Goal: Task Accomplishment & Management: Contribute content

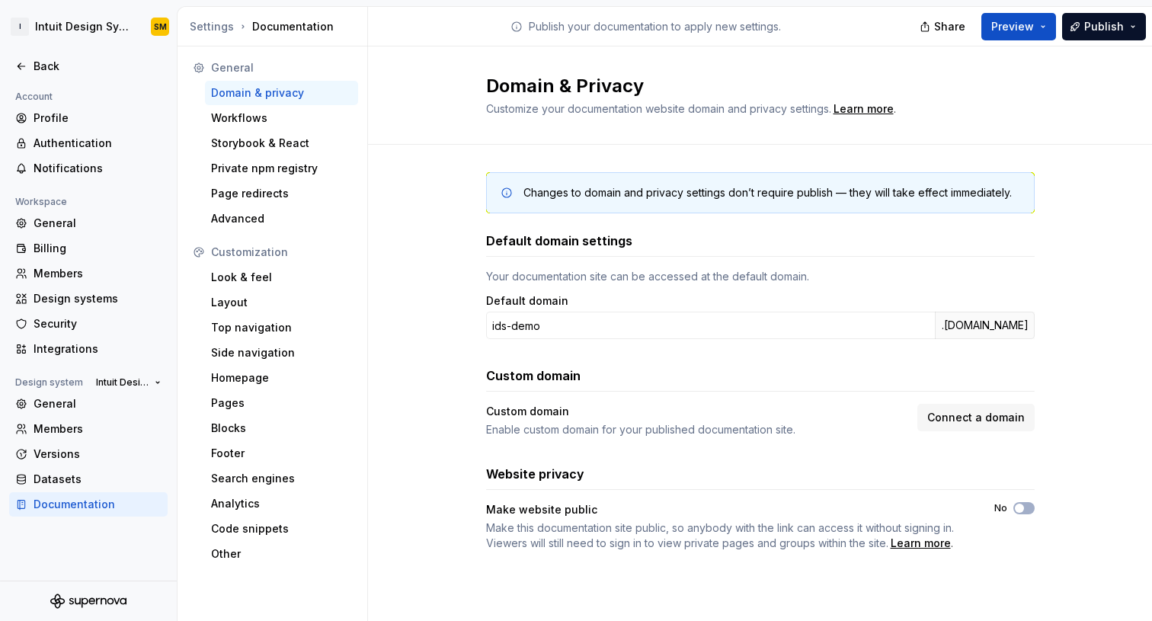
scroll to position [324, 0]
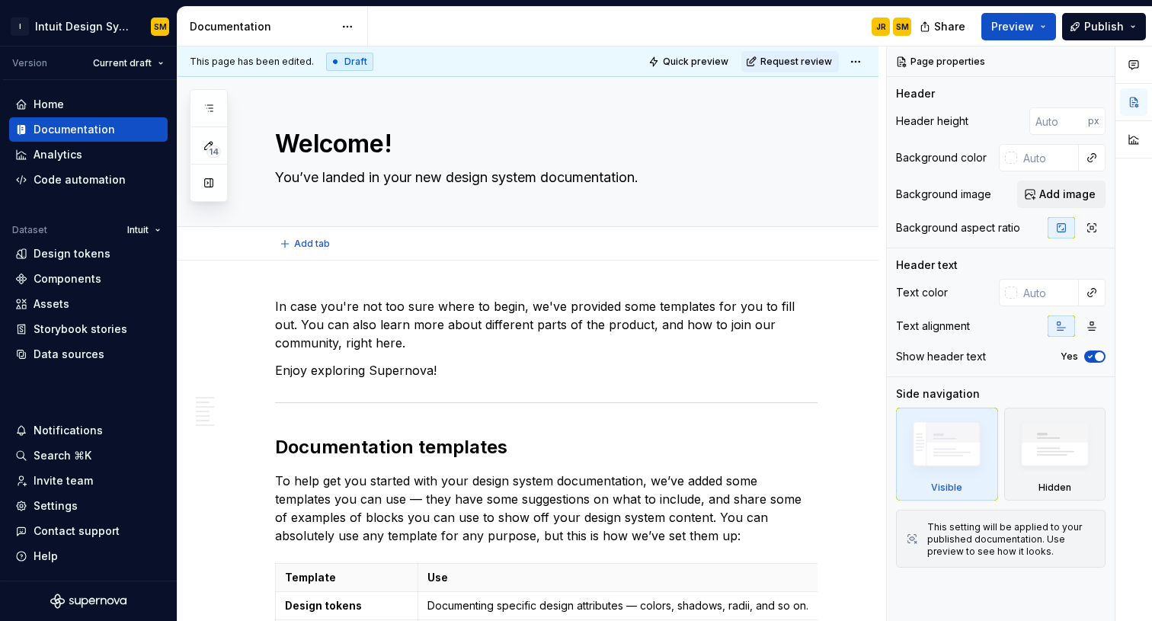
type textarea "*"
click at [59, 550] on div "Help" at bounding box center [88, 556] width 146 height 15
click at [83, 530] on div "Contact support" at bounding box center [77, 530] width 86 height 15
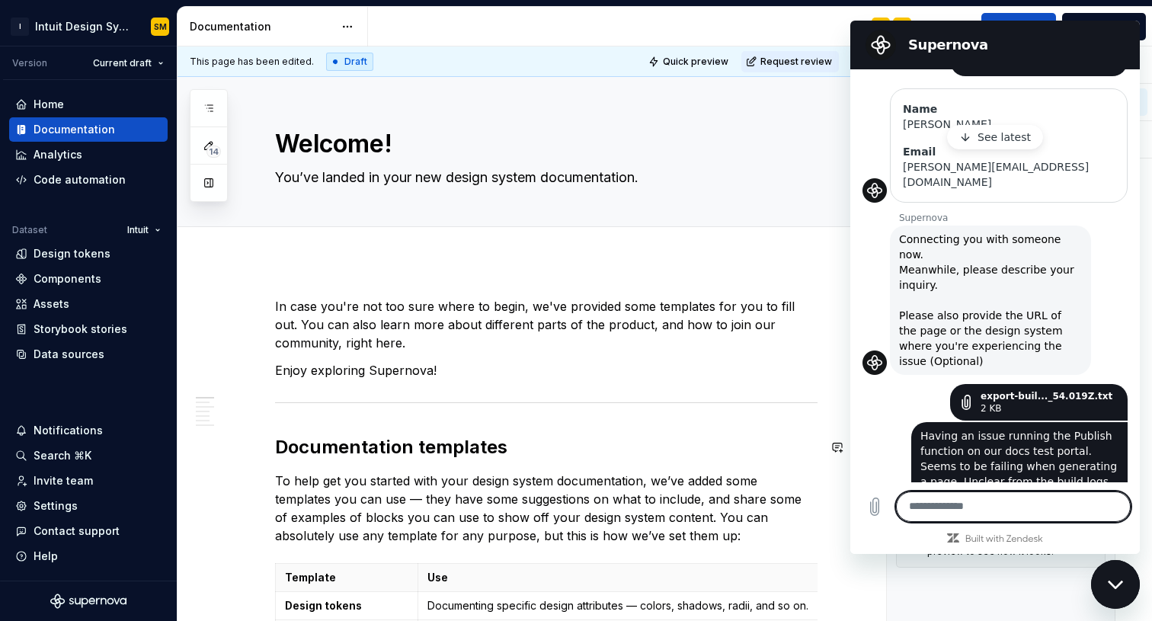
click at [944, 507] on textarea at bounding box center [1013, 506] width 235 height 30
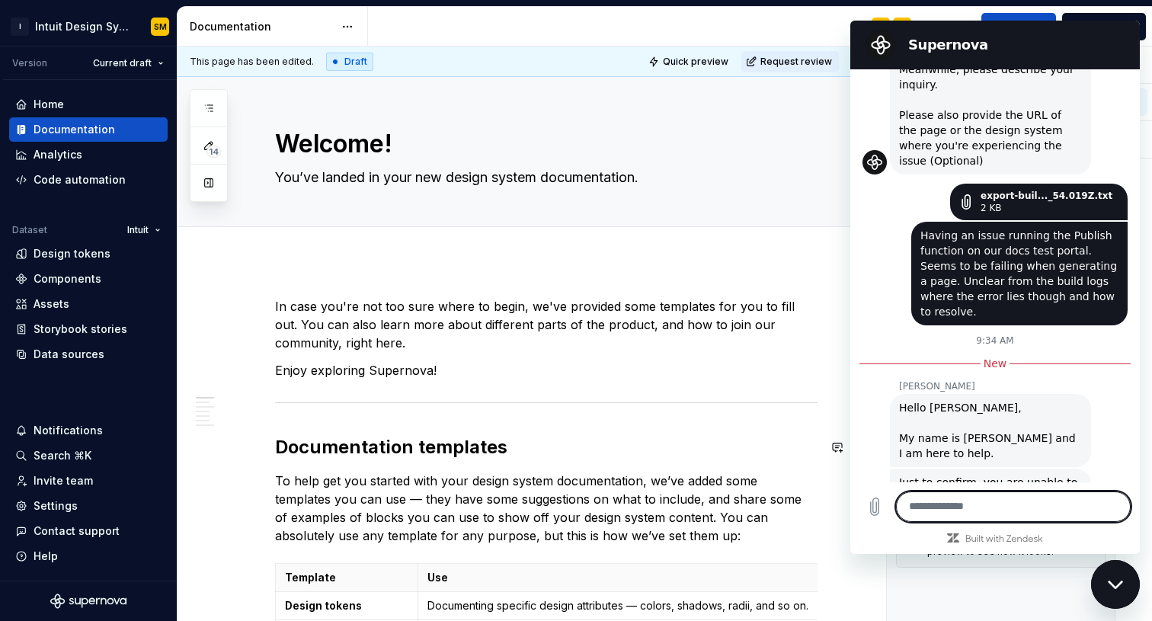
scroll to position [584, 0]
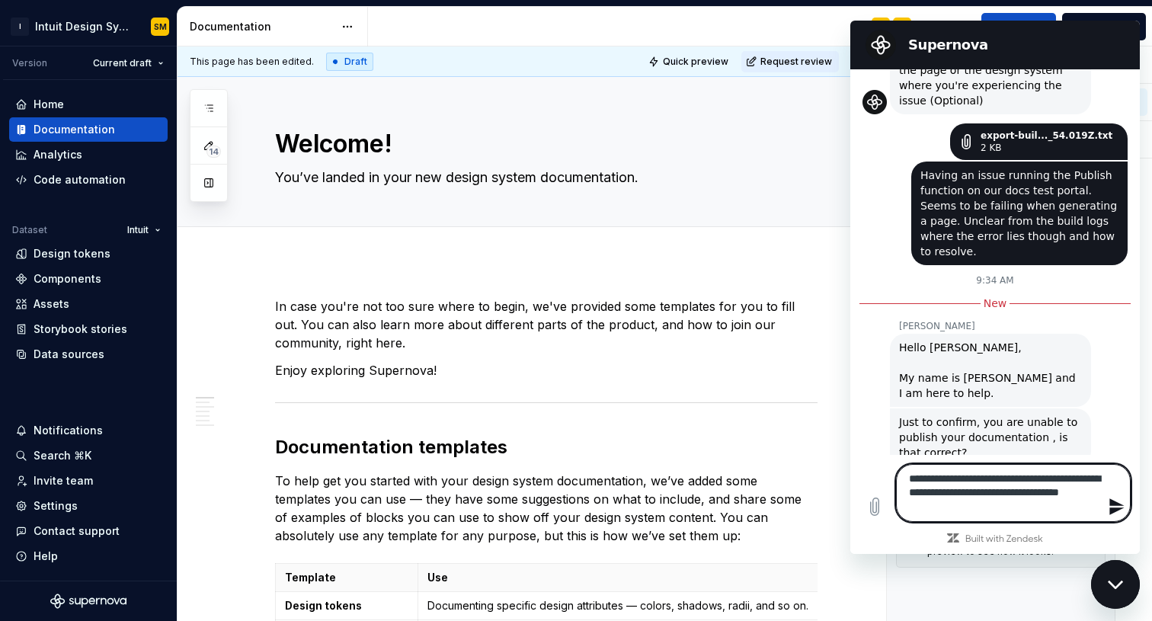
click at [1121, 573] on div "Close messaging window" at bounding box center [1116, 585] width 46 height 46
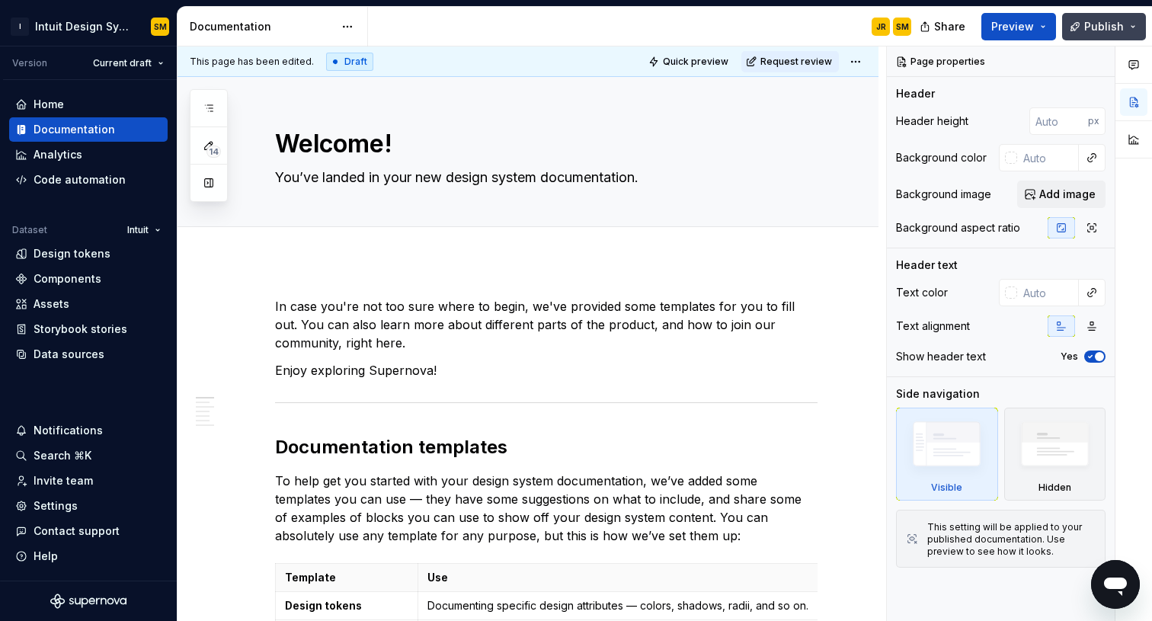
click at [1124, 24] on button "Publish" at bounding box center [1104, 26] width 84 height 27
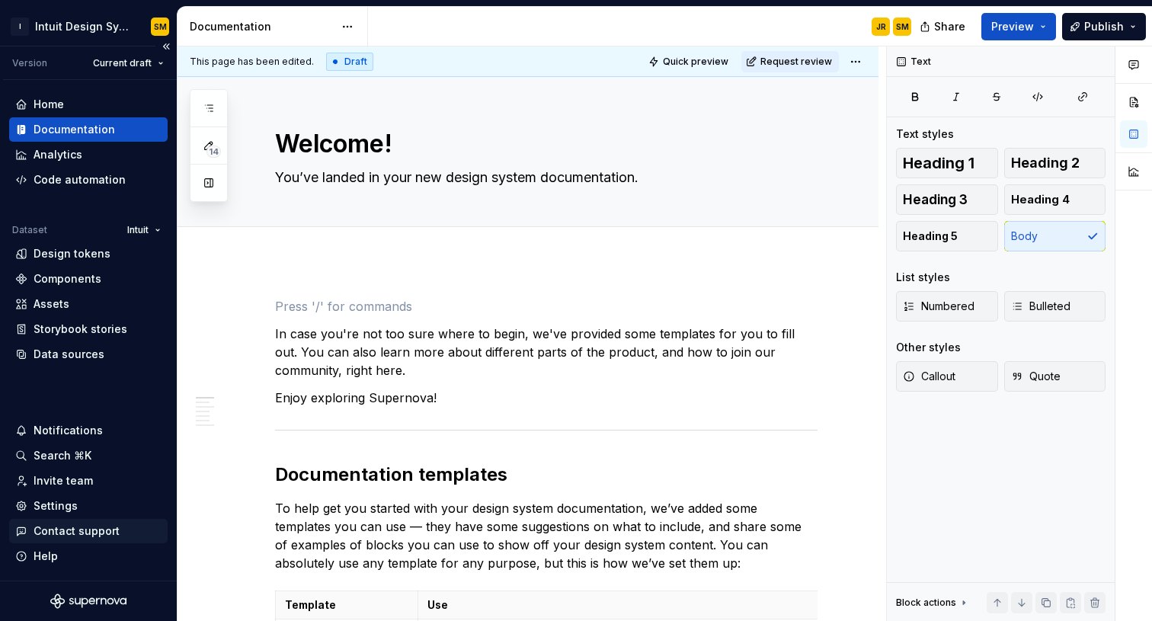
click at [98, 529] on div "Contact support" at bounding box center [77, 530] width 86 height 15
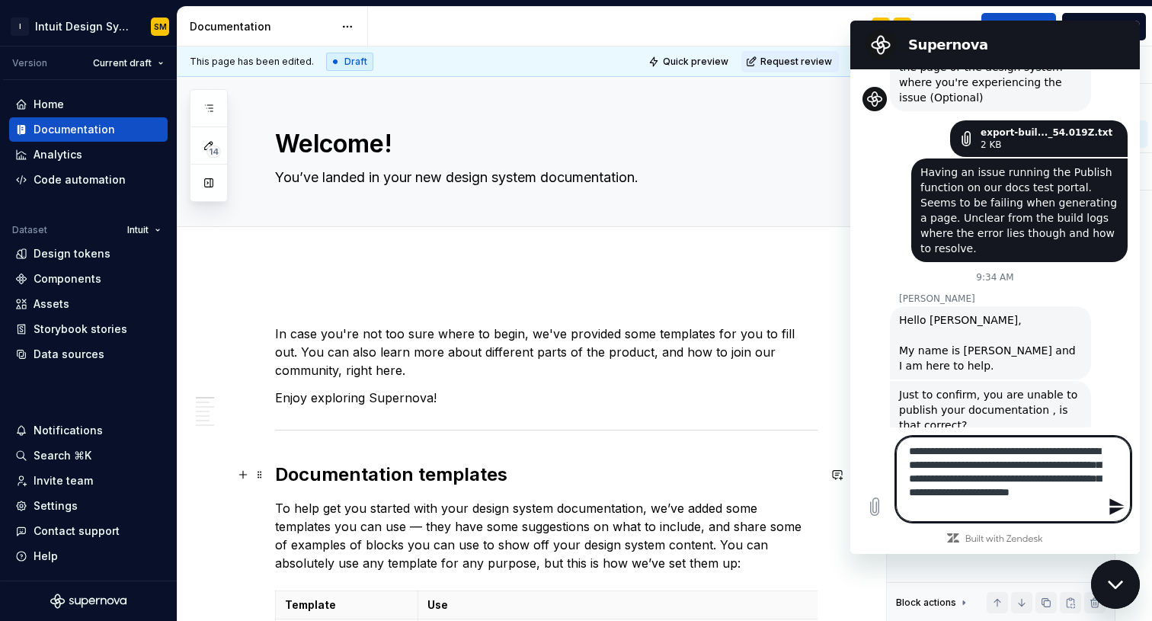
scroll to position [5, 0]
type textarea "**********"
type textarea "*"
type textarea "**********"
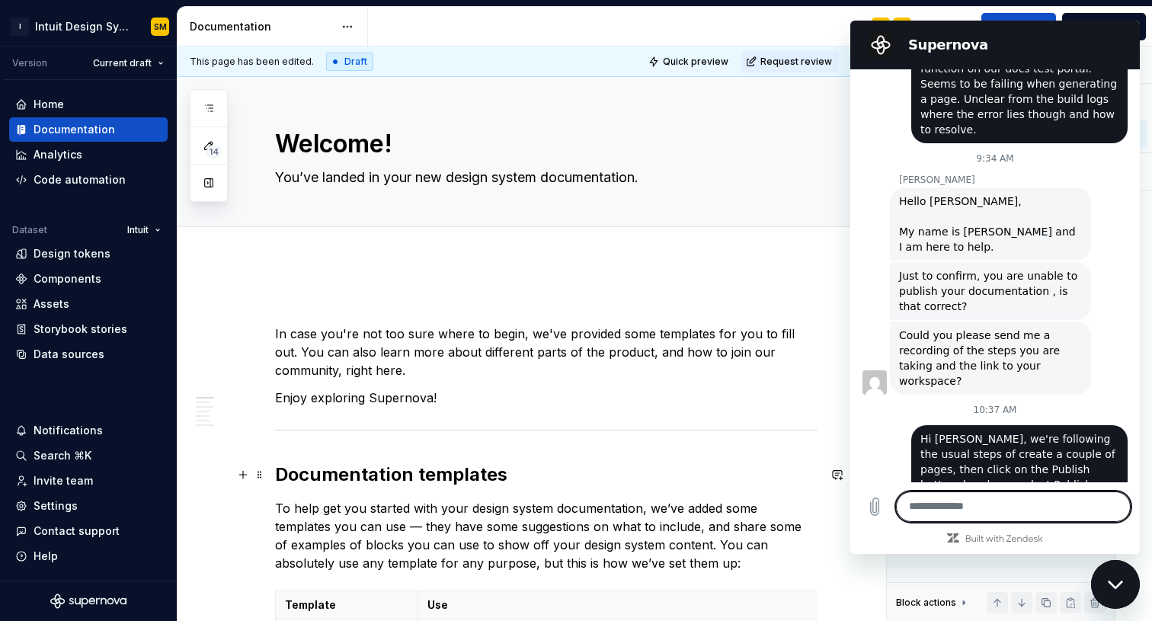
scroll to position [709, 0]
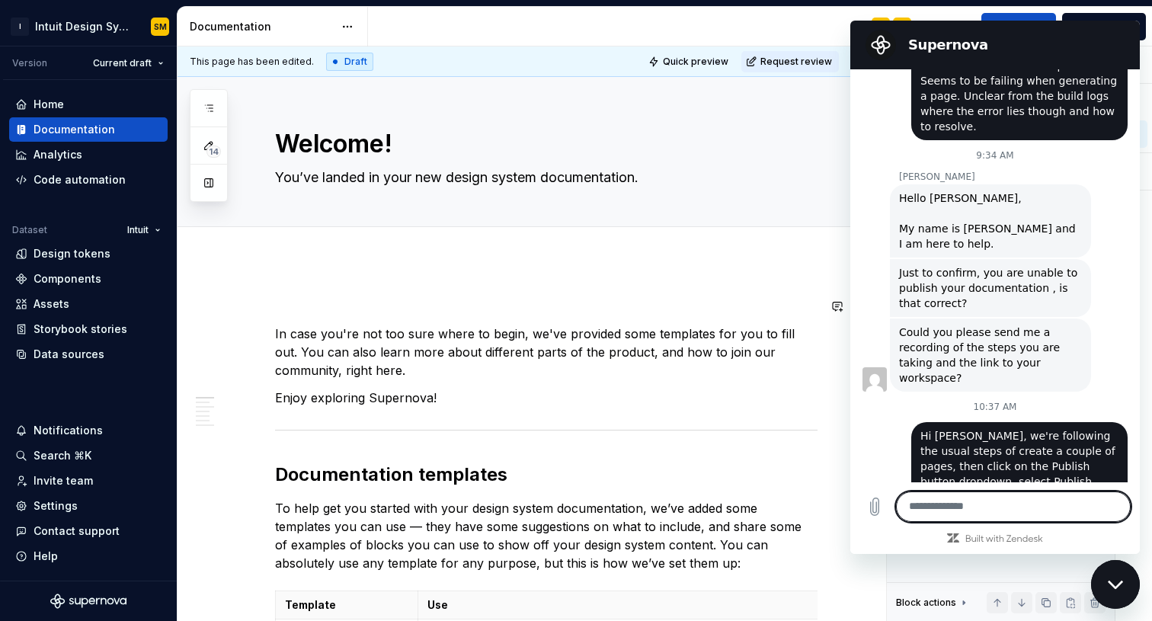
type textarea "*"
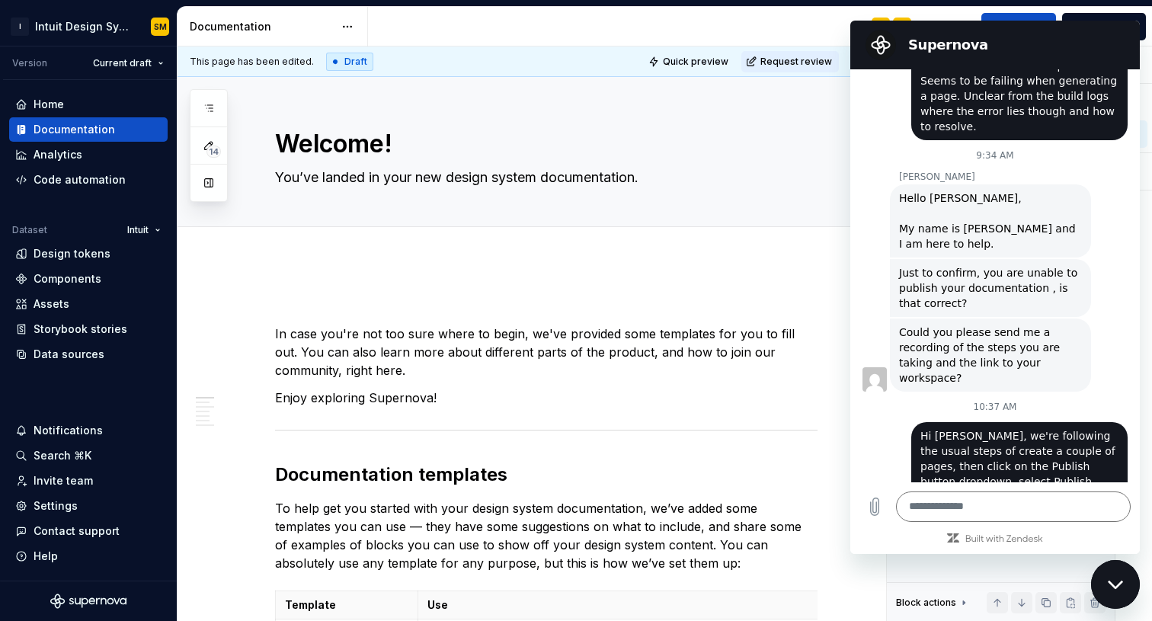
drag, startPoint x: 1118, startPoint y: 577, endPoint x: 2209, endPoint y: 1113, distance: 1215.6
click at [1118, 577] on div "Close messaging window" at bounding box center [1116, 585] width 46 height 46
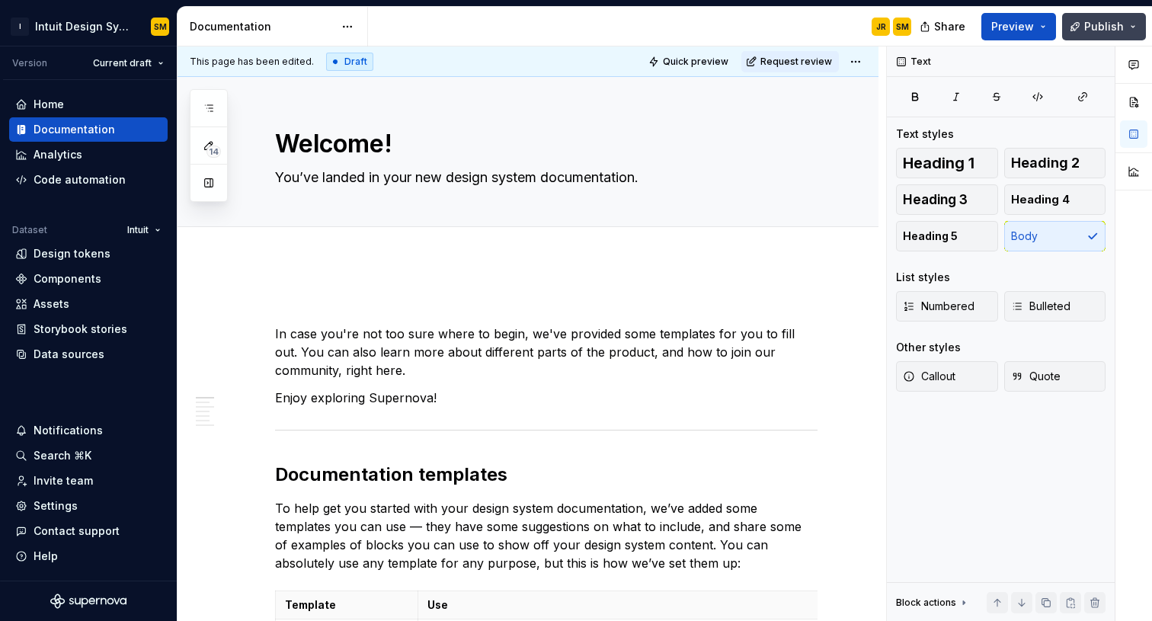
click at [1138, 27] on button "Publish" at bounding box center [1104, 26] width 84 height 27
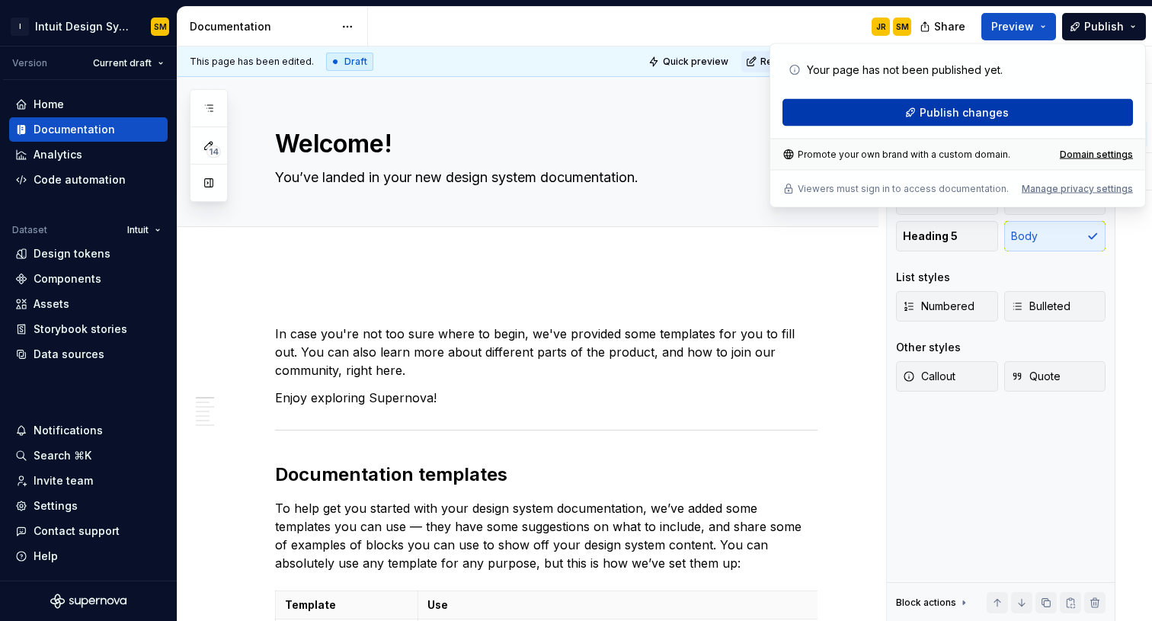
click at [984, 113] on span "Publish changes" at bounding box center [964, 112] width 89 height 15
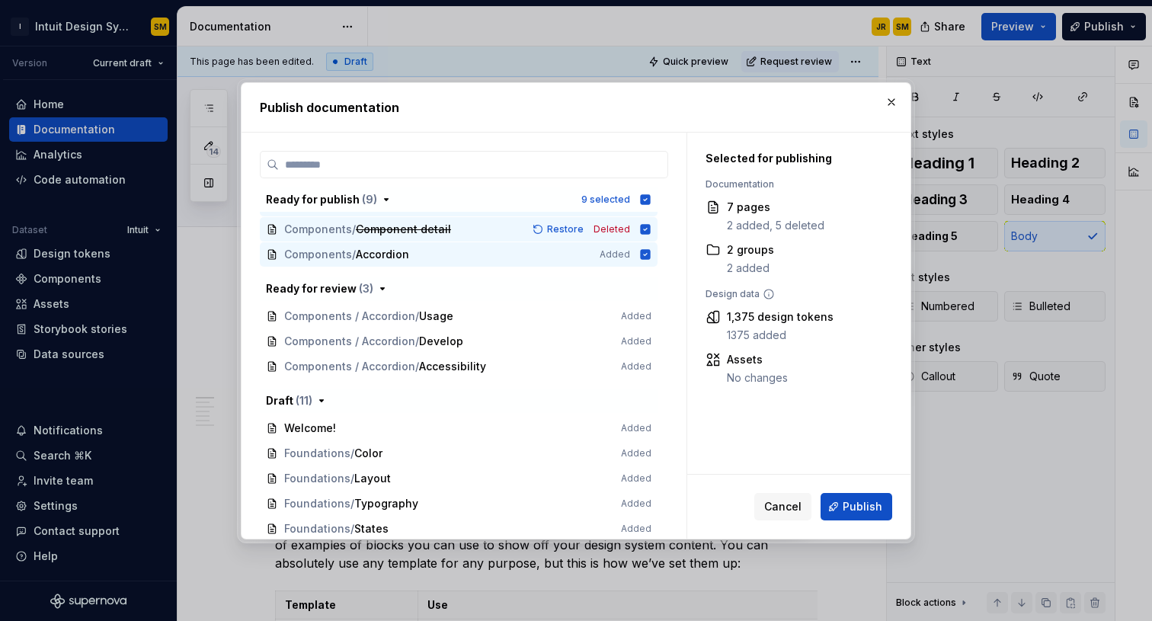
scroll to position [177, 0]
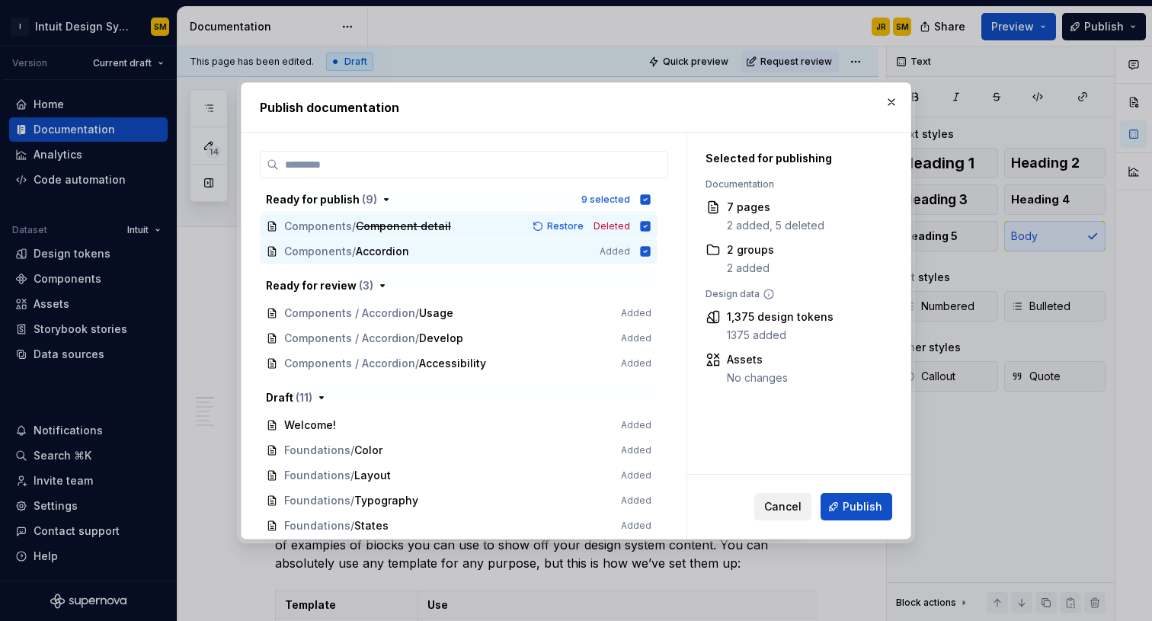
click at [773, 506] on span "Cancel" at bounding box center [782, 506] width 37 height 15
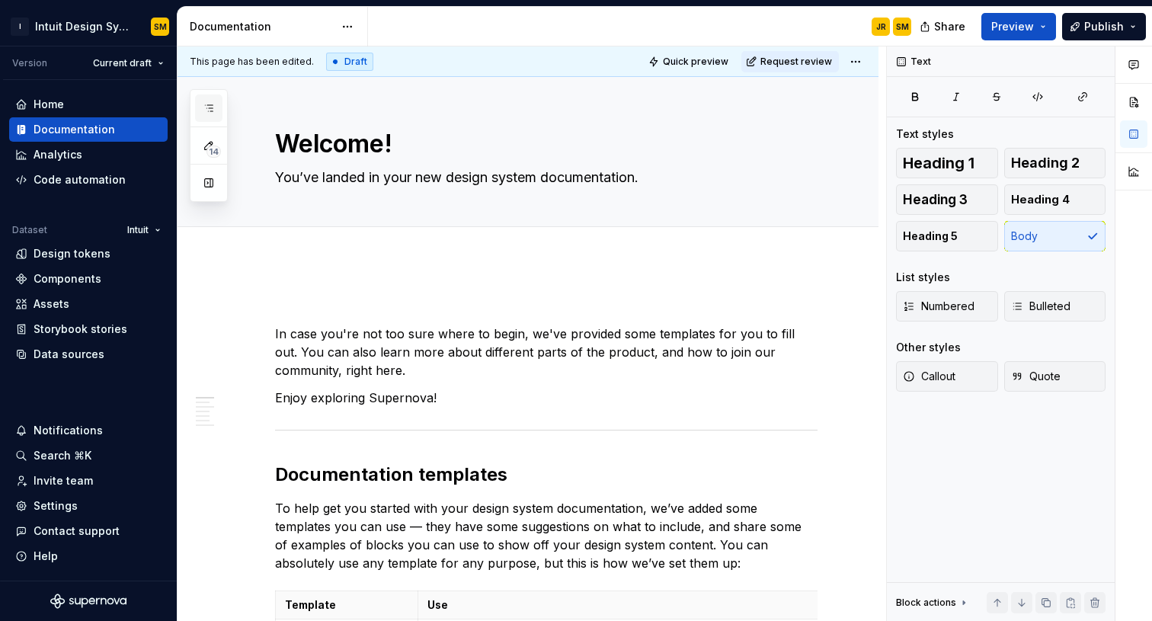
click at [212, 110] on icon "button" at bounding box center [209, 108] width 12 height 12
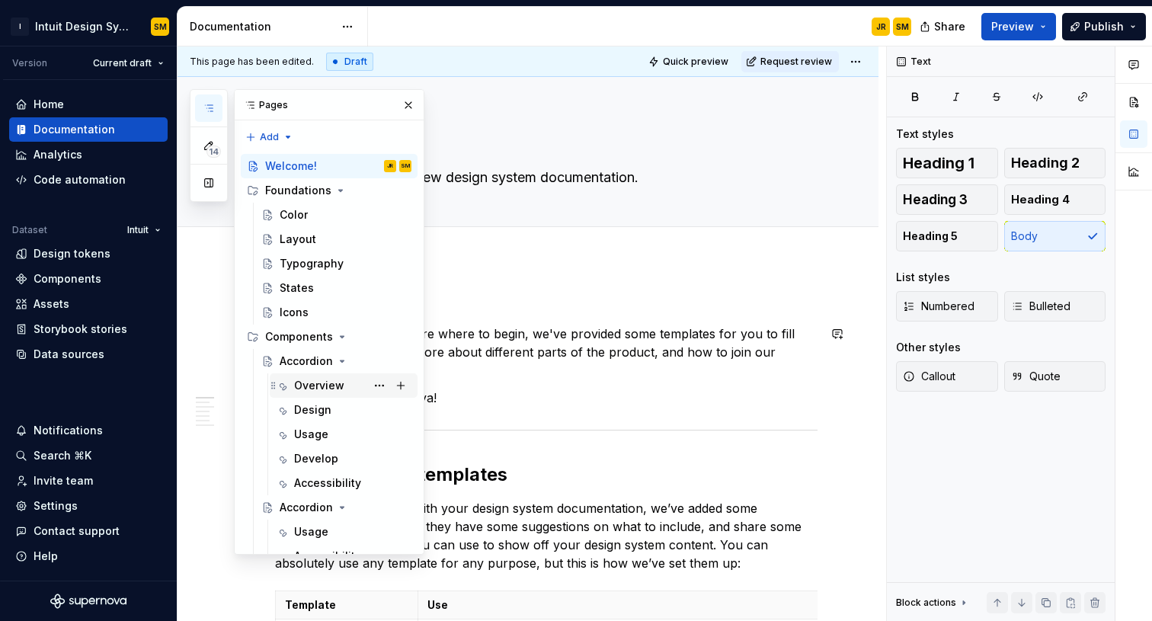
click at [328, 385] on div "Overview" at bounding box center [319, 385] width 50 height 15
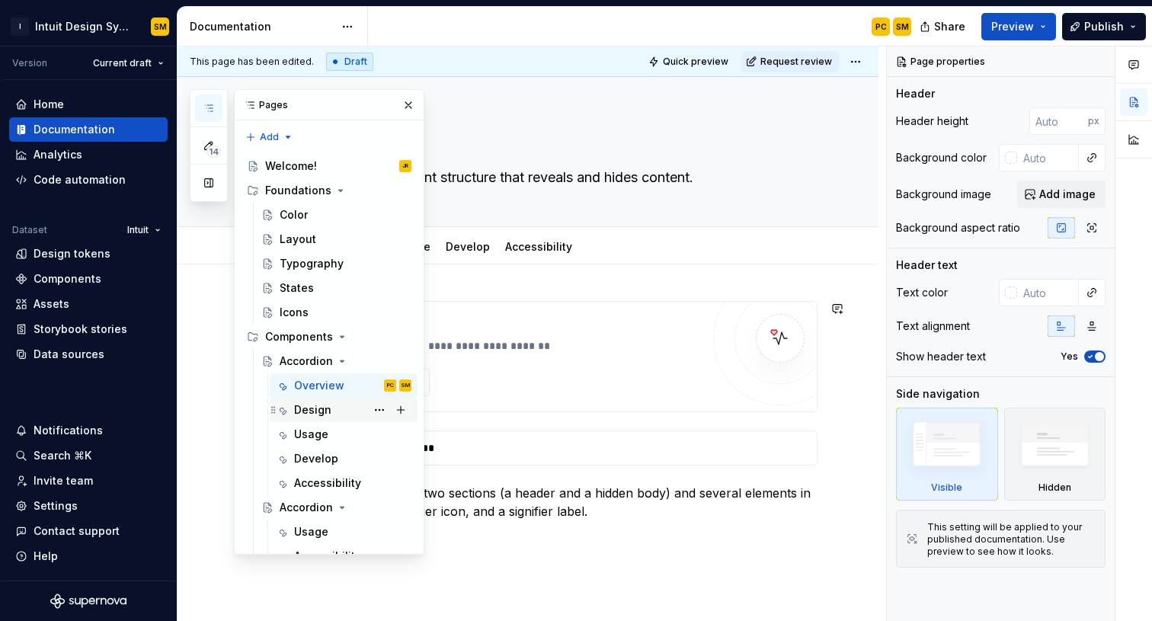
click at [310, 413] on div "Design" at bounding box center [312, 409] width 37 height 15
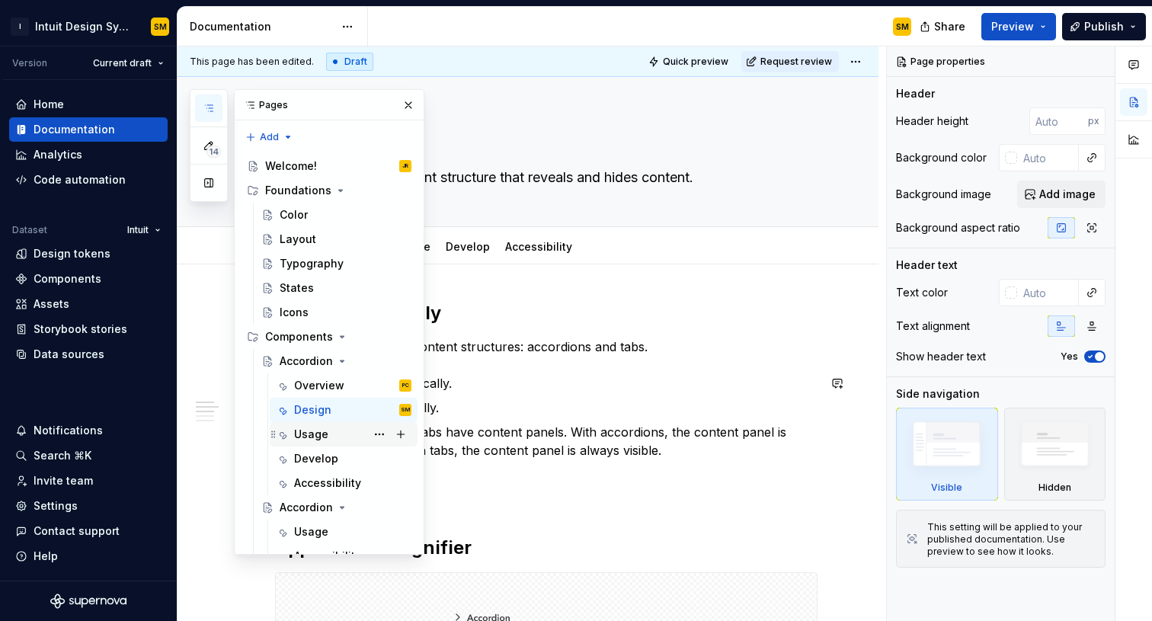
click at [317, 431] on div "Usage" at bounding box center [311, 434] width 34 height 15
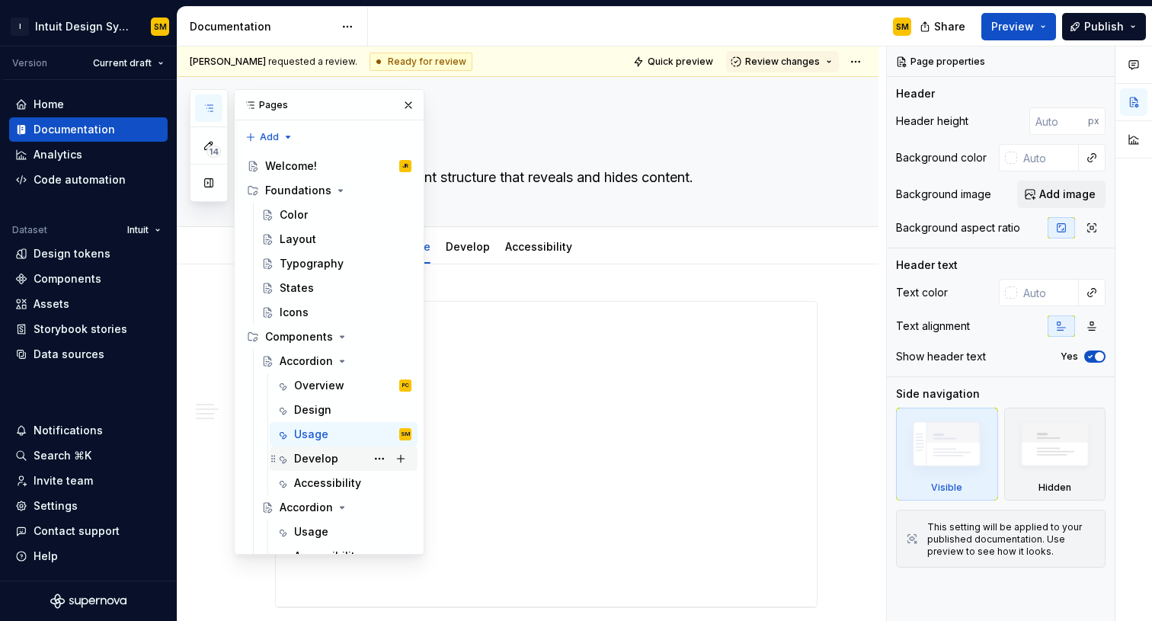
click at [319, 457] on div "Develop" at bounding box center [316, 458] width 44 height 15
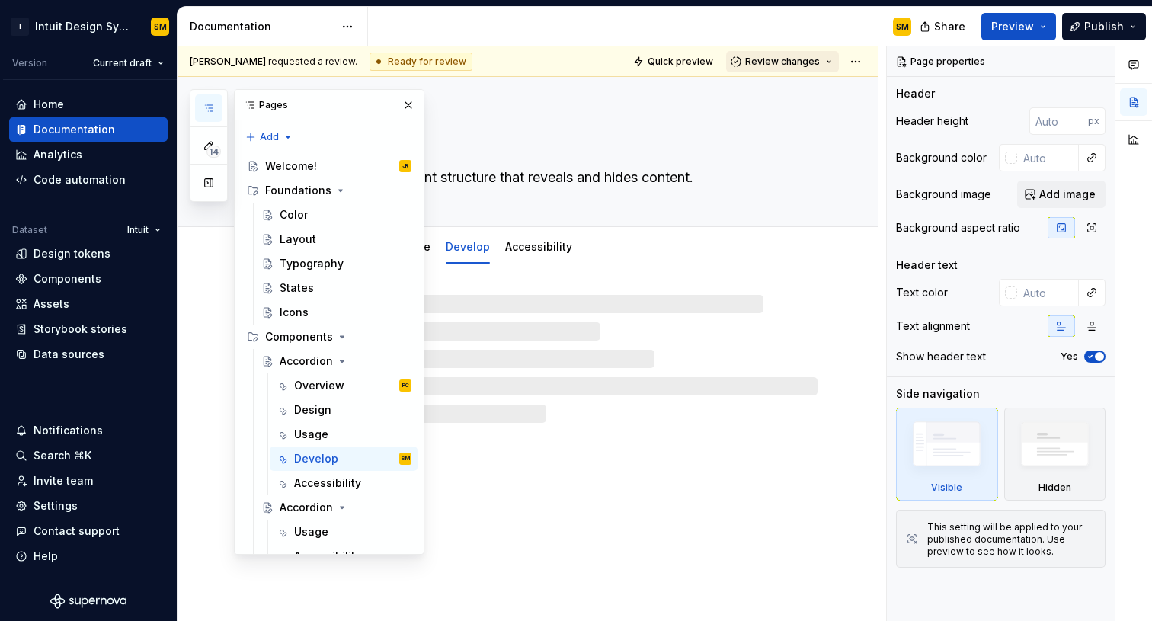
click at [770, 63] on span "Review changes" at bounding box center [782, 62] width 75 height 12
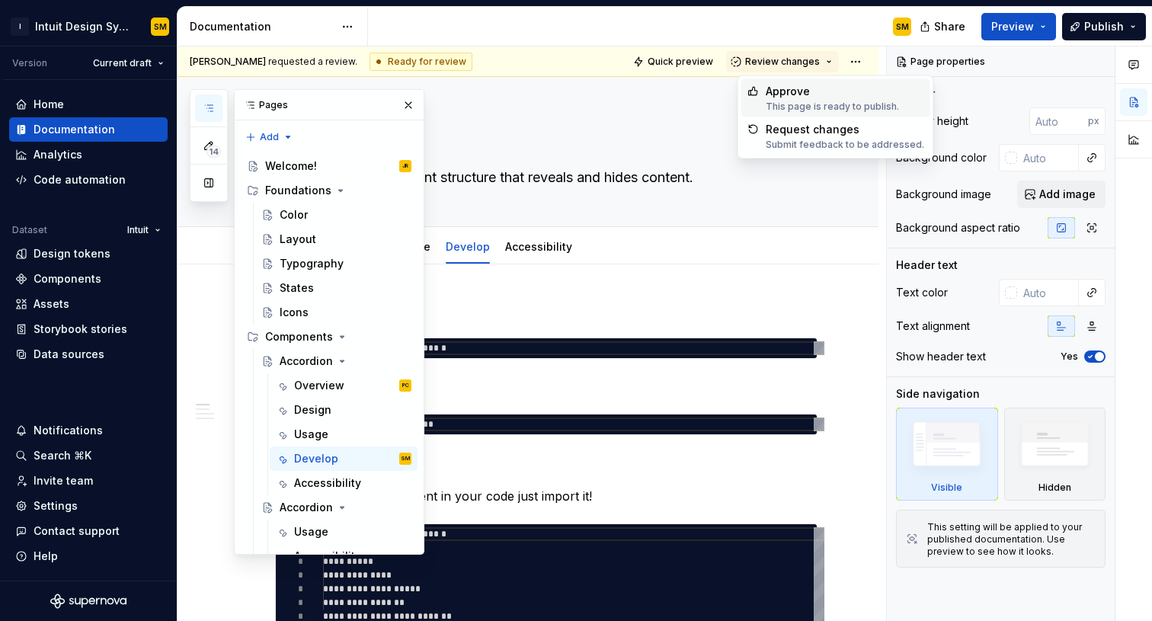
click at [792, 89] on div "Approve" at bounding box center [832, 91] width 133 height 15
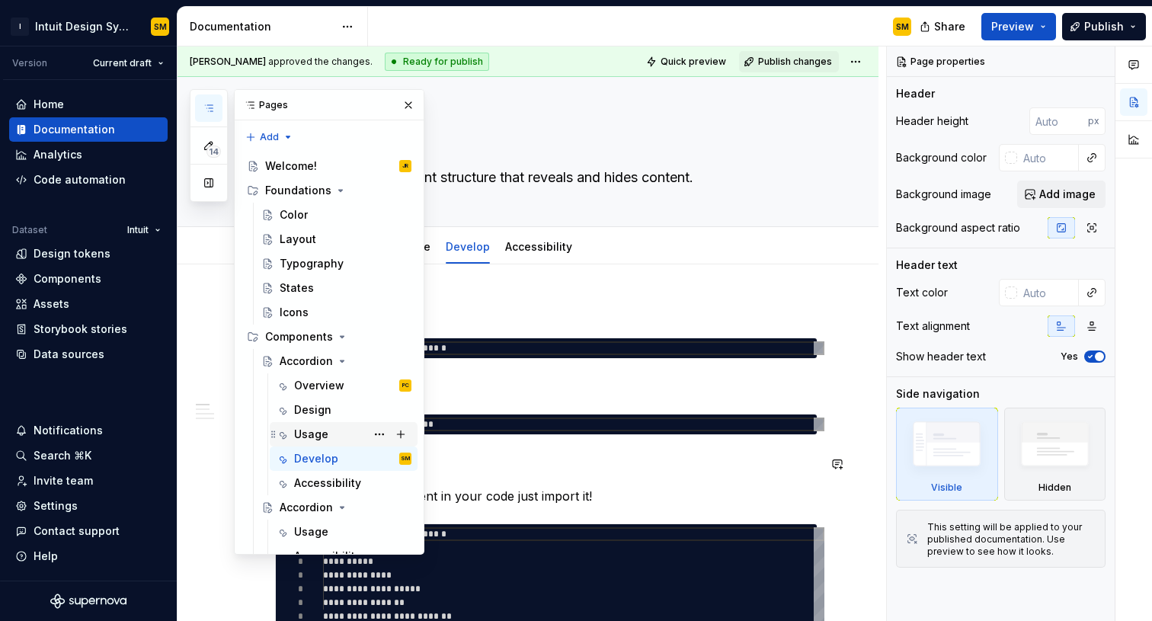
click at [328, 441] on div "Usage" at bounding box center [352, 434] width 117 height 21
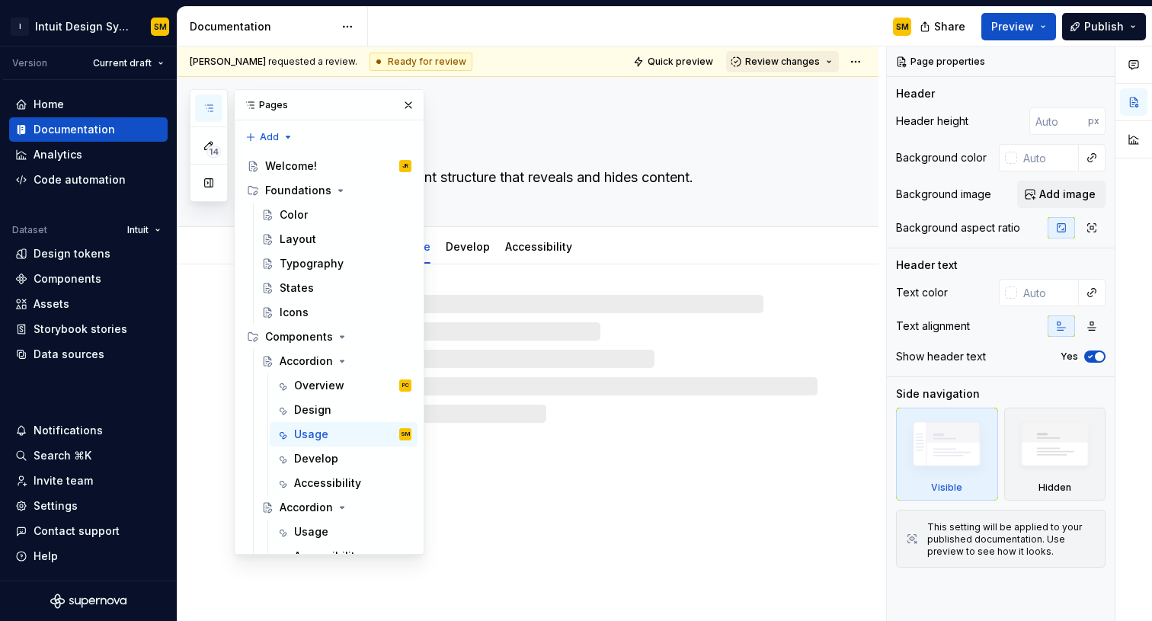
click at [780, 62] on span "Review changes" at bounding box center [782, 62] width 75 height 12
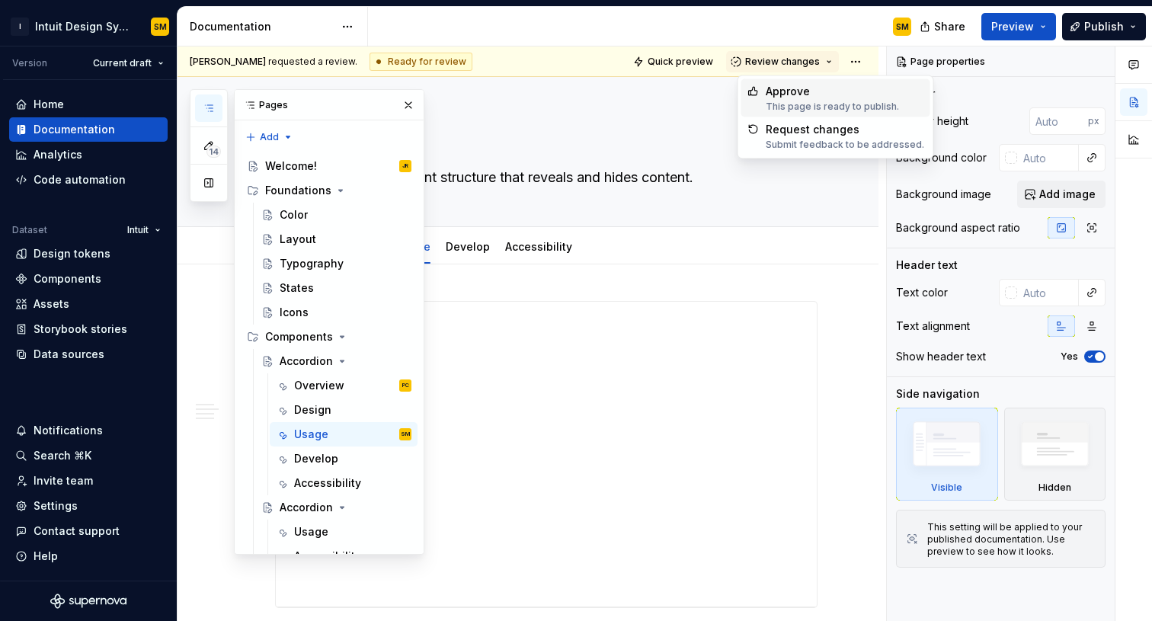
click at [780, 82] on span "Approve This page is ready to publish." at bounding box center [835, 98] width 189 height 38
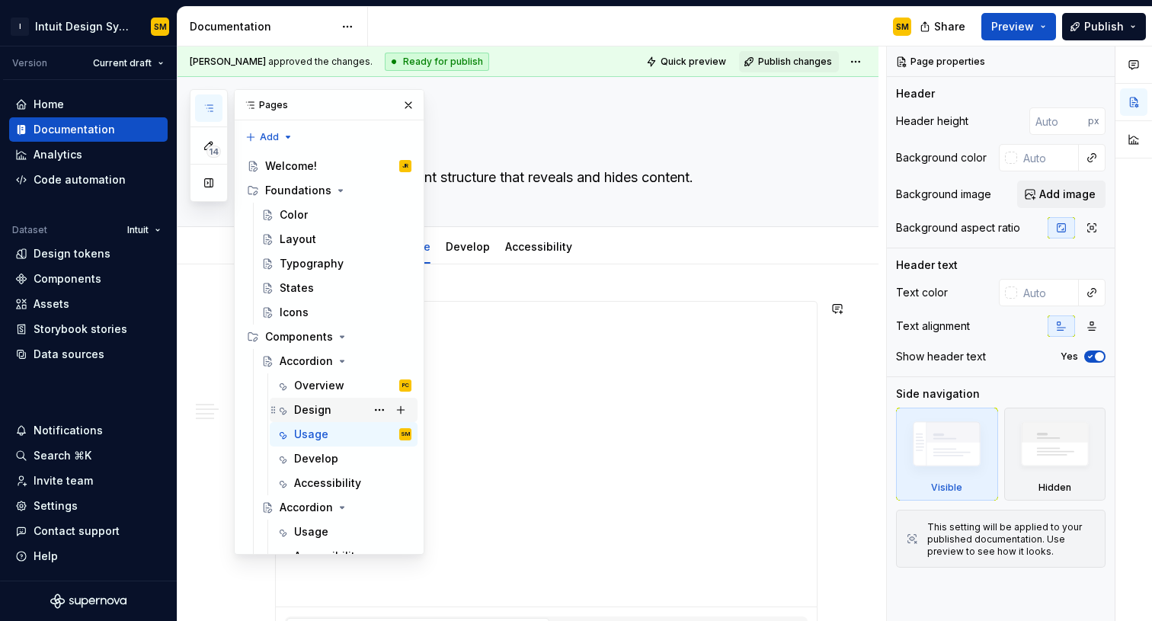
click at [331, 408] on div "Design" at bounding box center [352, 409] width 117 height 21
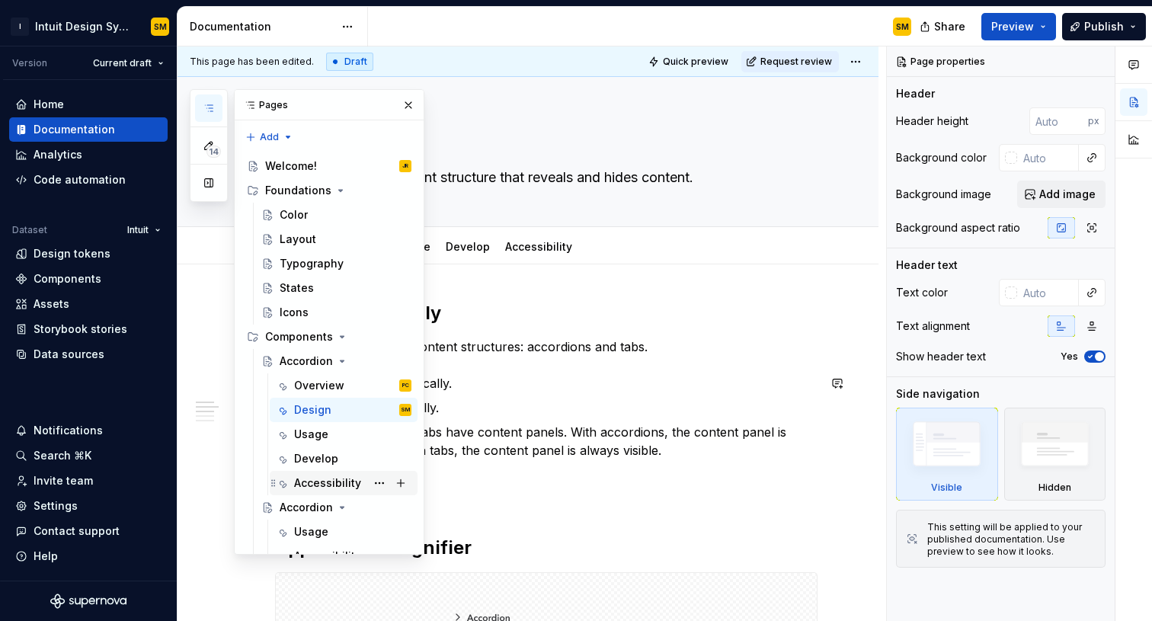
click at [312, 475] on div "Accessibility" at bounding box center [327, 482] width 67 height 15
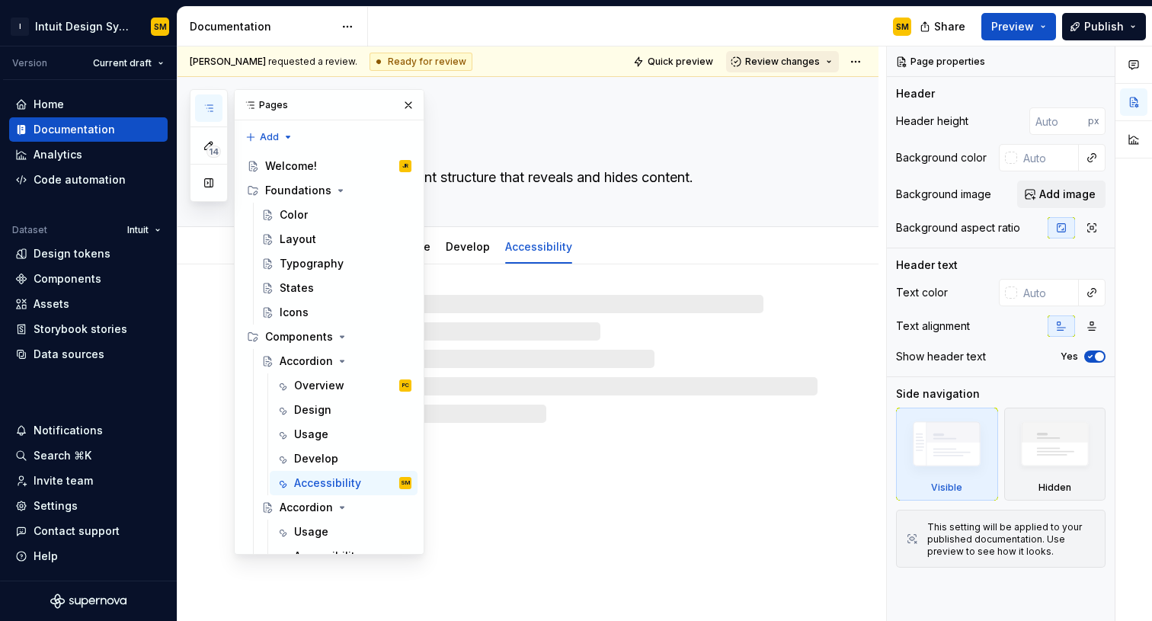
click at [799, 59] on span "Review changes" at bounding box center [782, 62] width 75 height 12
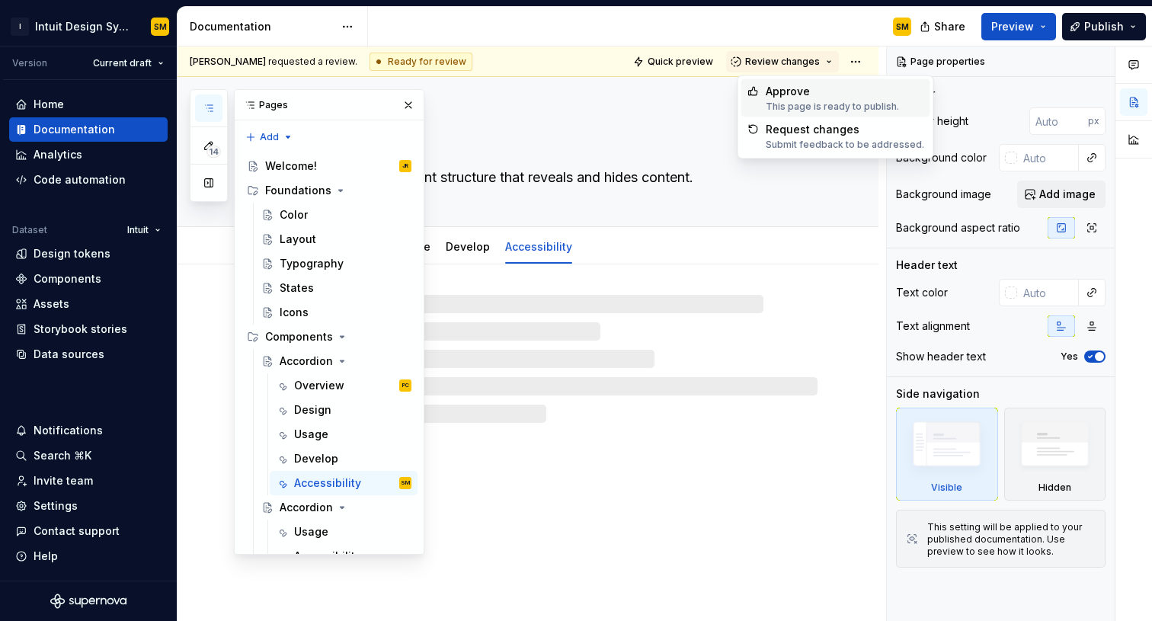
click at [794, 91] on div "Approve" at bounding box center [832, 91] width 133 height 15
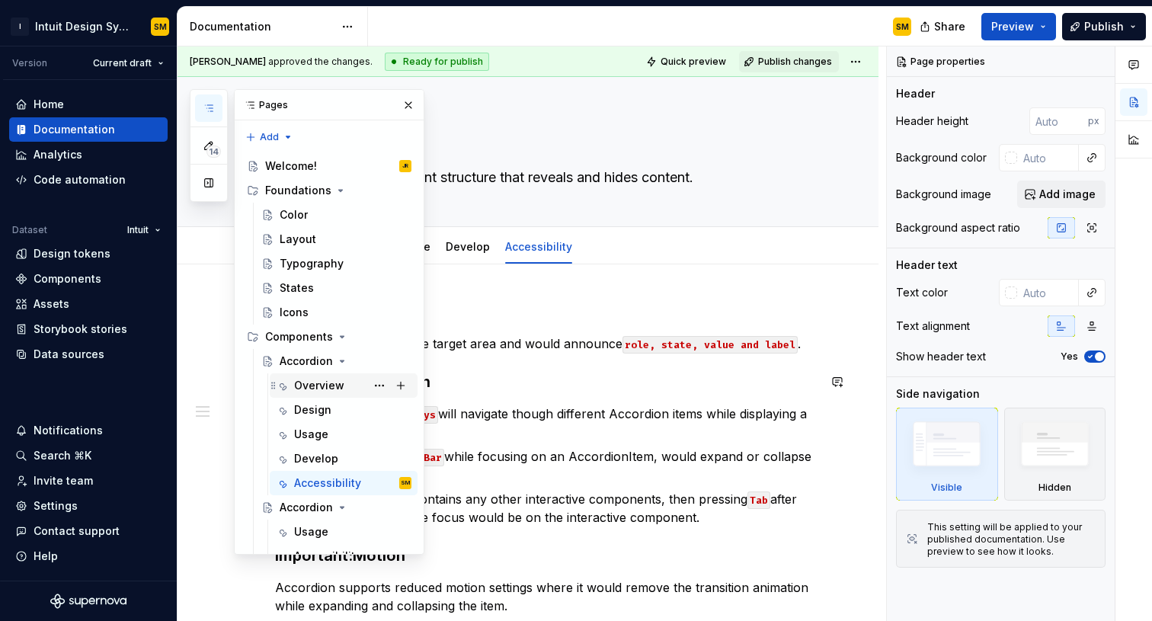
click at [332, 388] on div "Overview" at bounding box center [319, 385] width 50 height 15
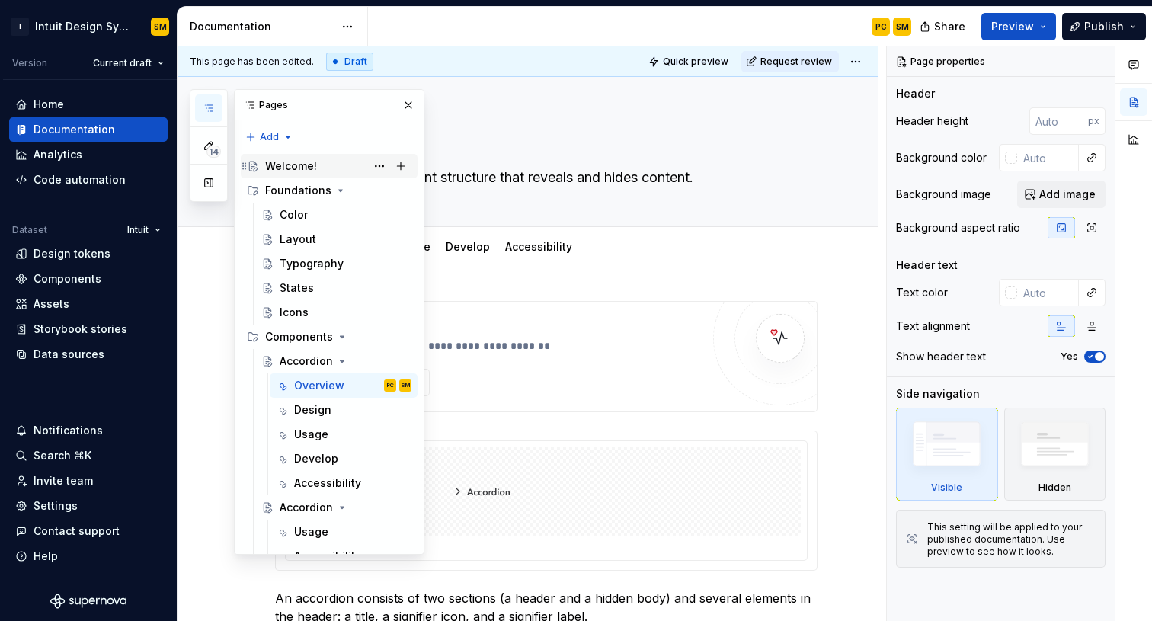
click at [291, 173] on div "Welcome!" at bounding box center [291, 165] width 52 height 15
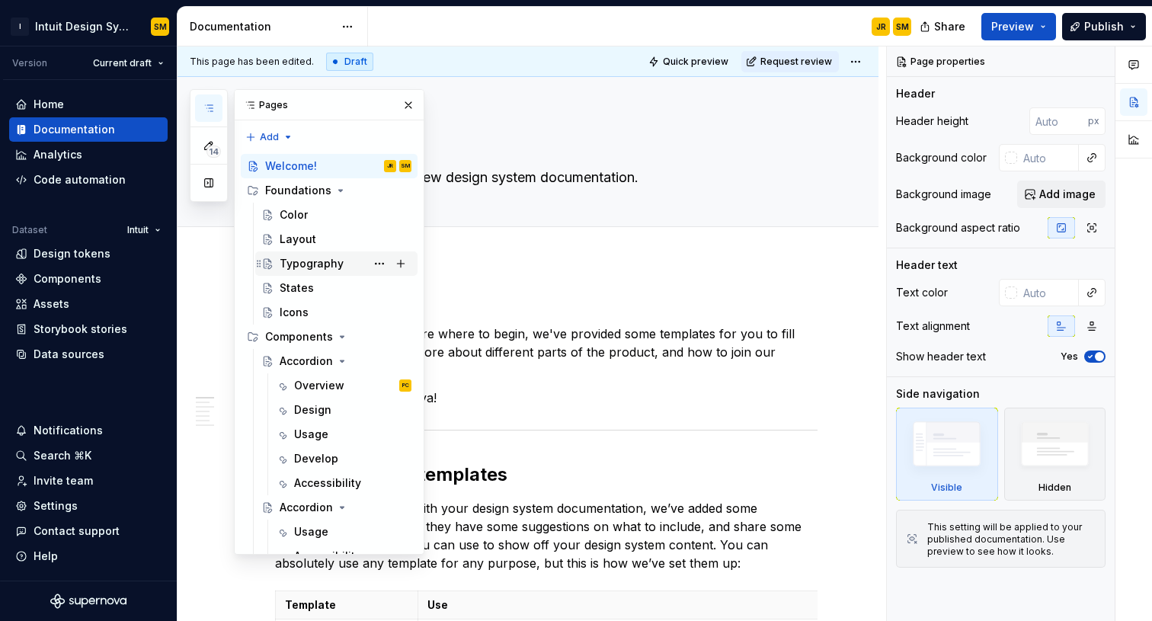
scroll to position [41, 0]
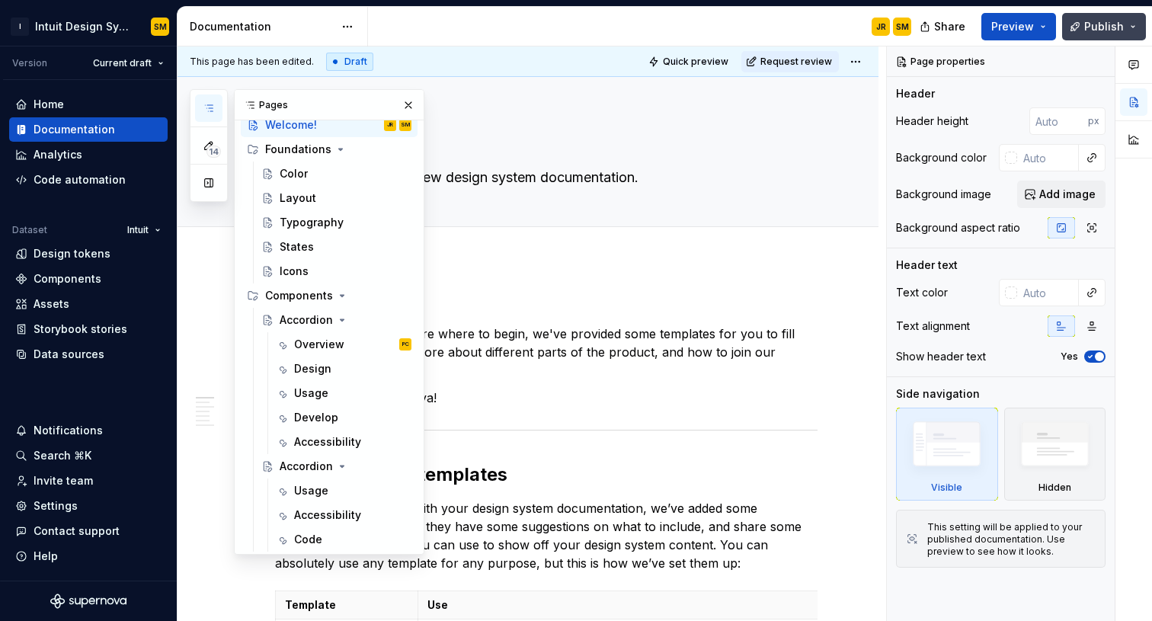
click at [1106, 31] on span "Publish" at bounding box center [1104, 26] width 40 height 15
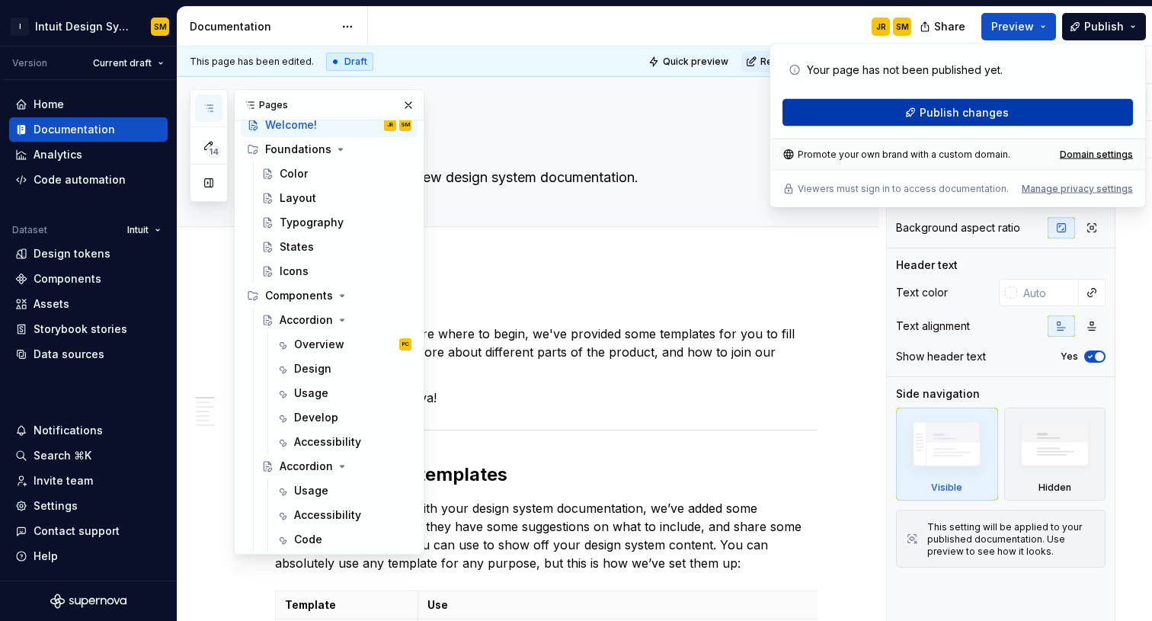
click at [987, 118] on span "Publish changes" at bounding box center [964, 112] width 89 height 15
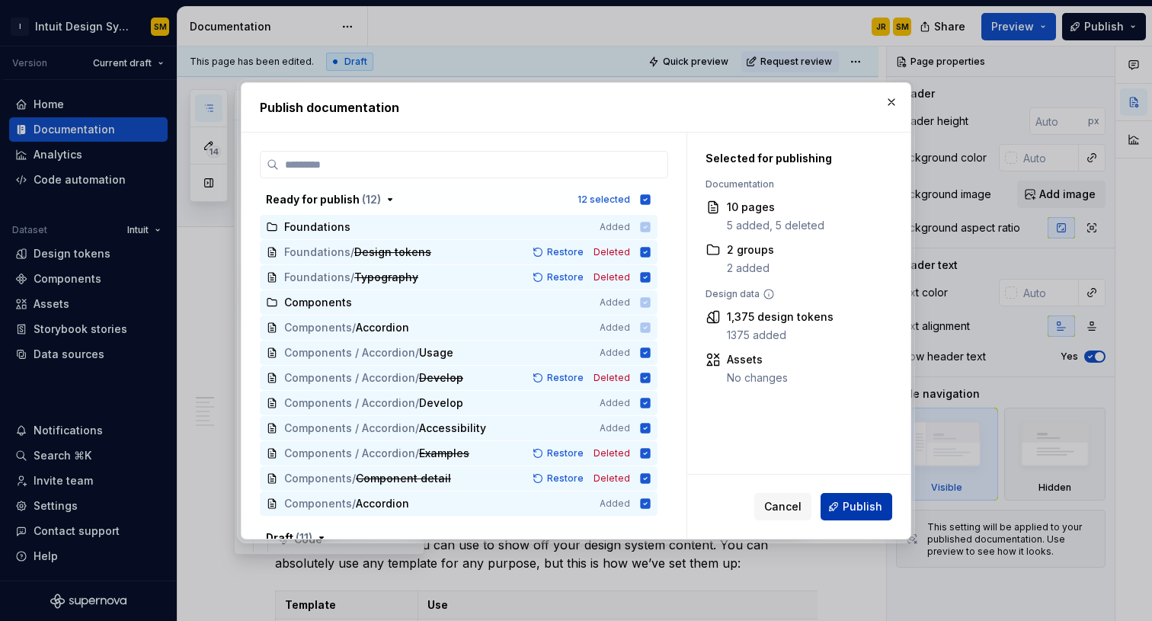
click at [859, 502] on span "Publish" at bounding box center [863, 506] width 40 height 15
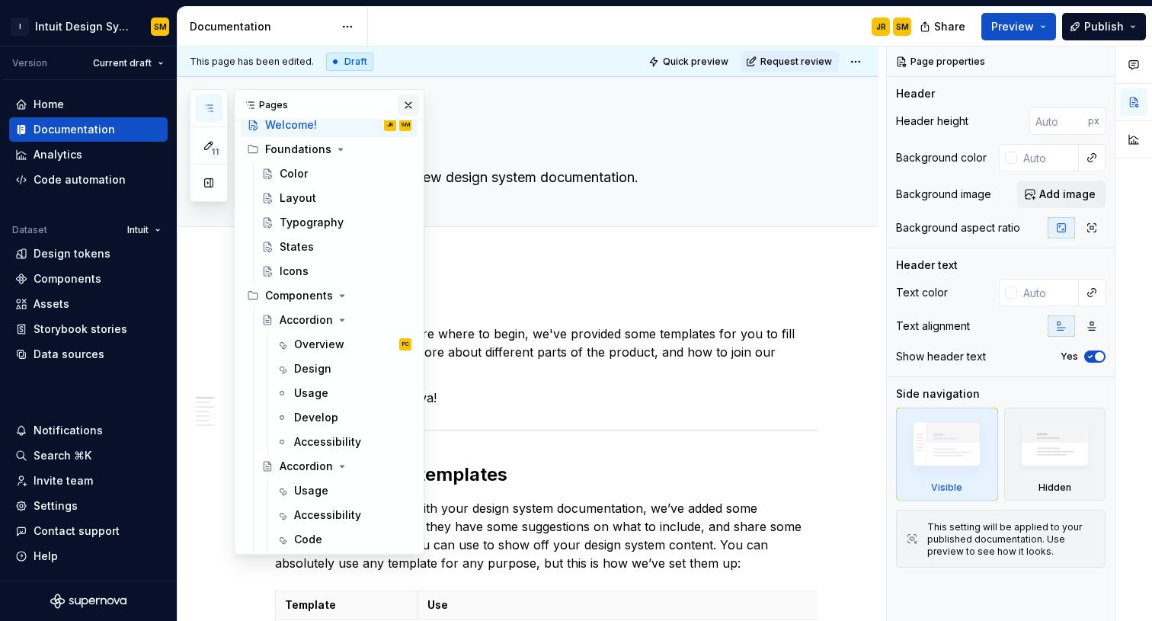
click at [411, 108] on button "button" at bounding box center [408, 104] width 21 height 21
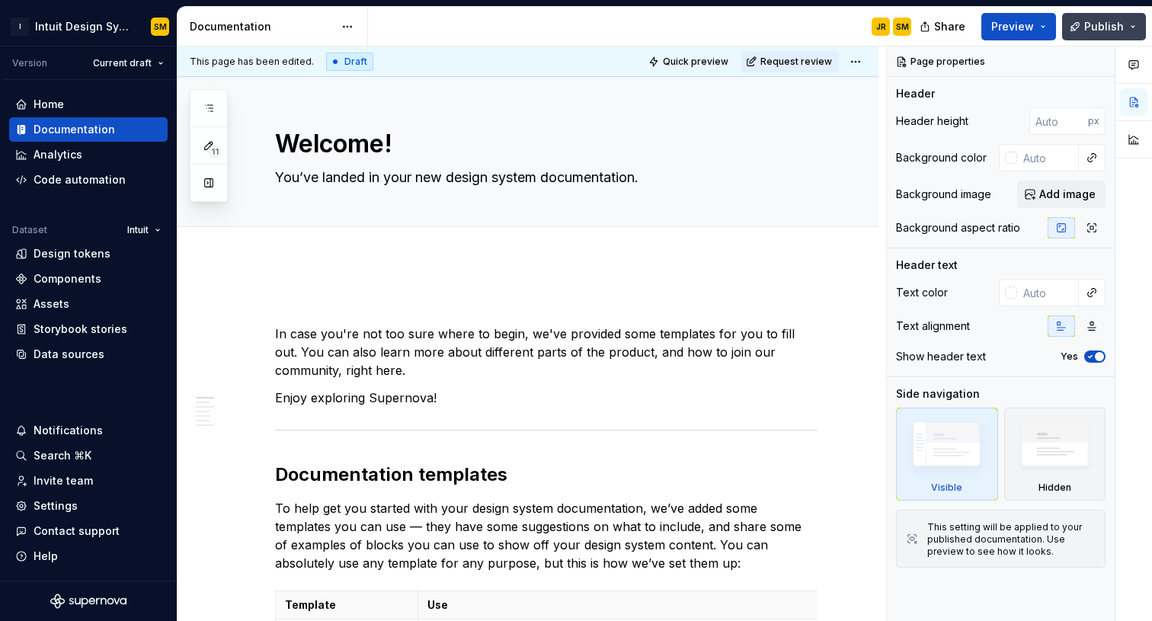
click at [1131, 34] on button "Publish" at bounding box center [1104, 26] width 84 height 27
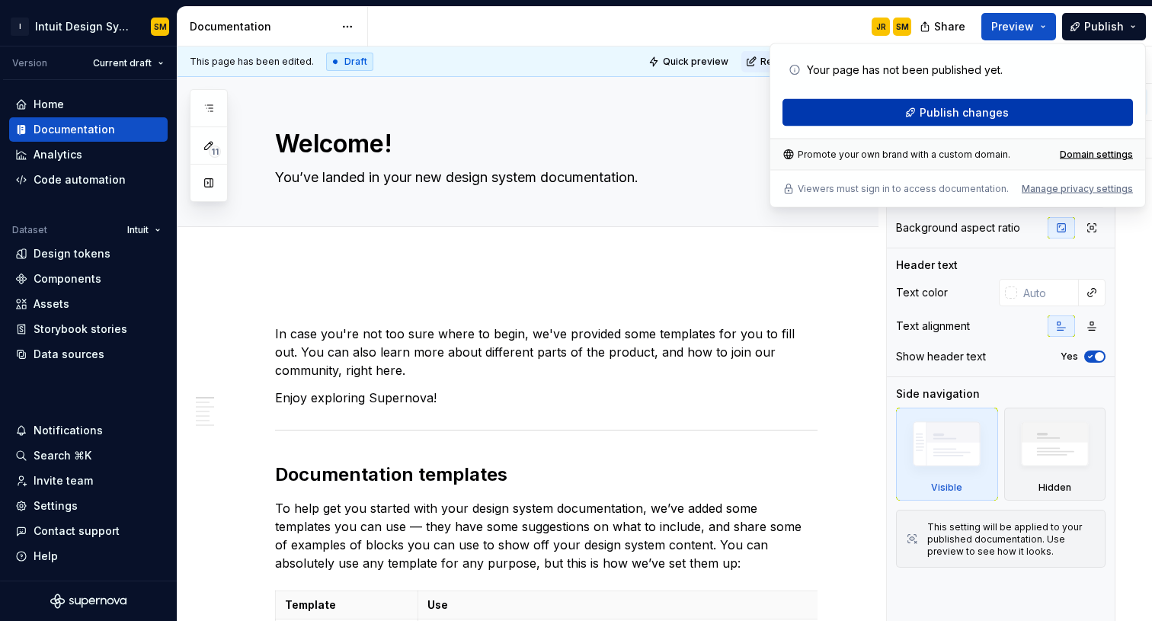
click at [966, 112] on span "Publish changes" at bounding box center [964, 112] width 89 height 15
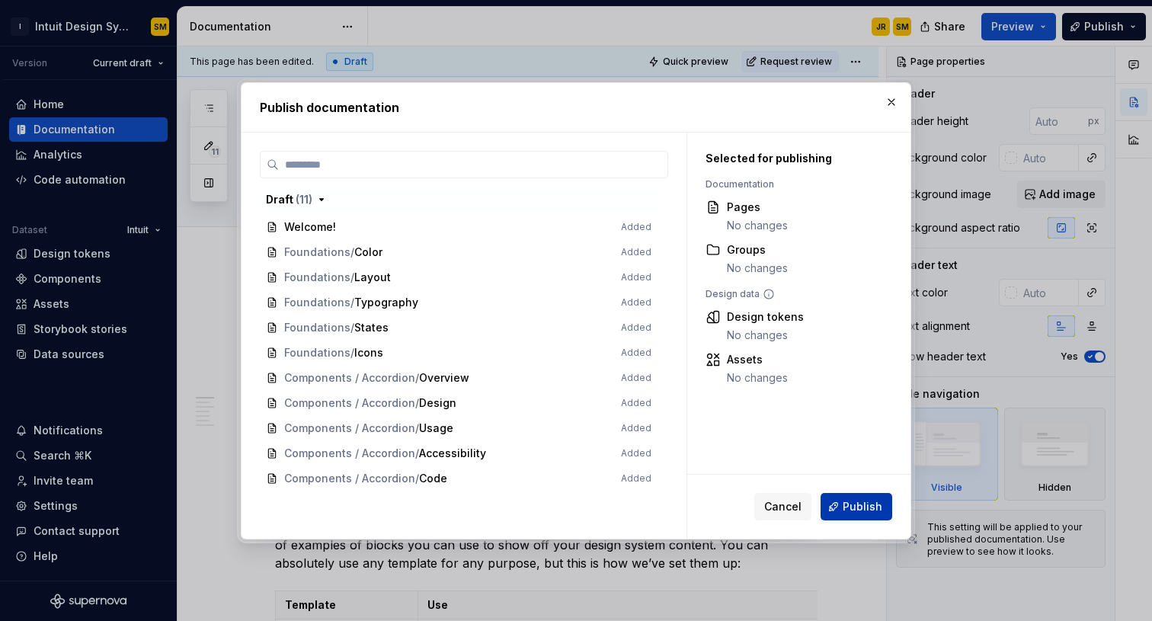
click at [860, 507] on span "Publish" at bounding box center [863, 506] width 40 height 15
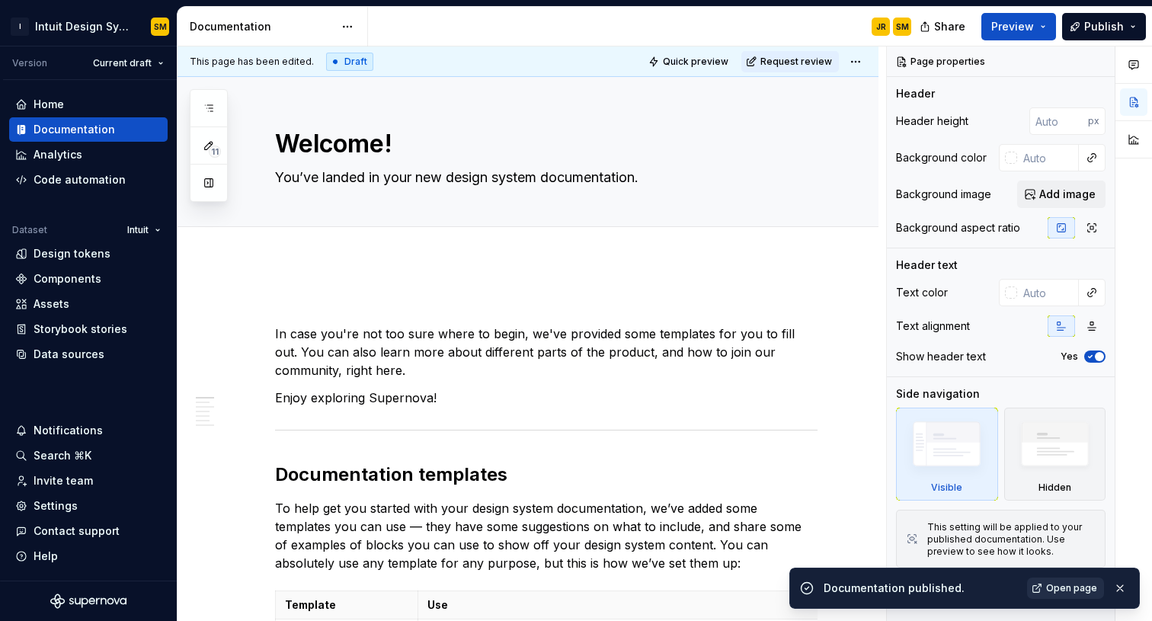
click at [1055, 589] on span "Open page" at bounding box center [1071, 588] width 51 height 12
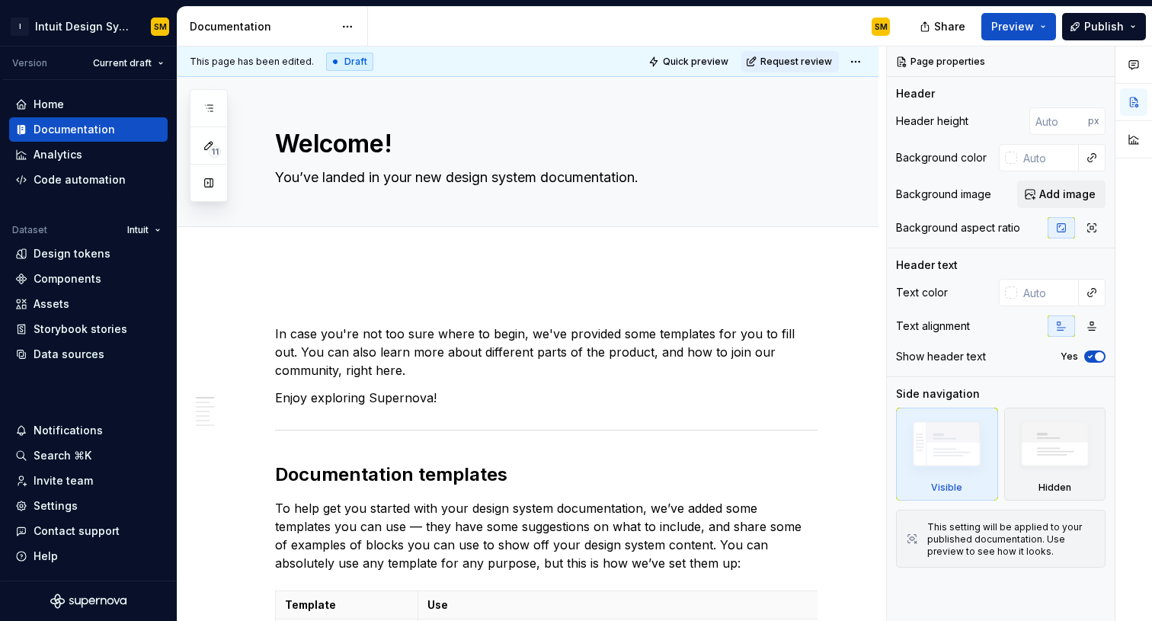
type textarea "*"
